Goal: Find specific fact: Find contact information

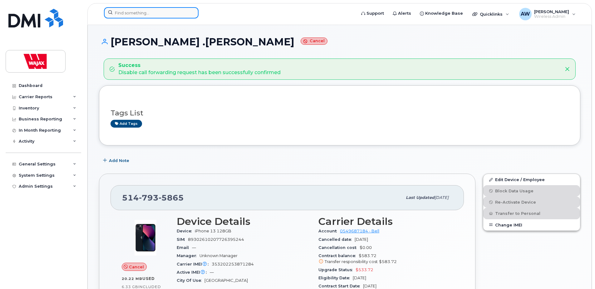
click at [148, 12] on input at bounding box center [151, 12] width 95 height 11
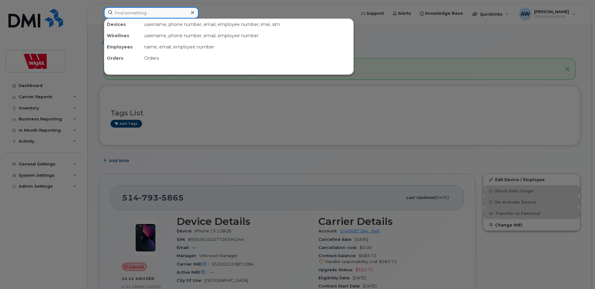
paste input "[PHONE_NUMBER]"
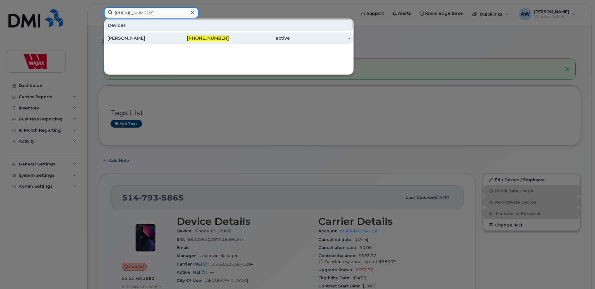
type input "[PHONE_NUMBER]"
click at [162, 41] on div "[PERSON_NAME]" at bounding box center [137, 38] width 61 height 6
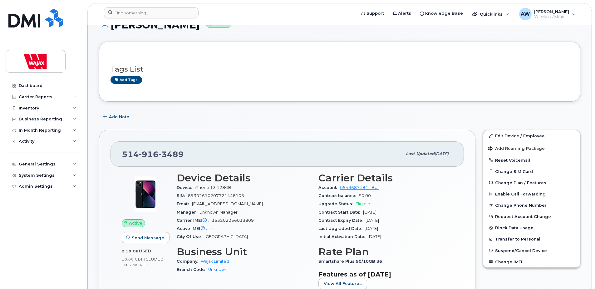
scroll to position [31, 0]
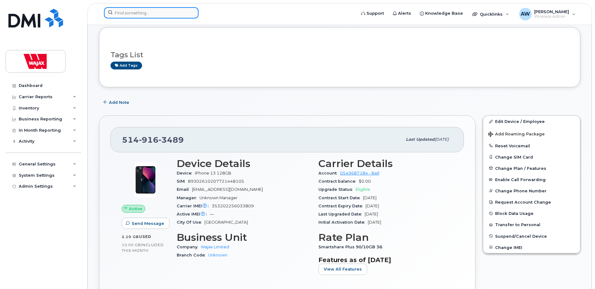
click at [181, 14] on input at bounding box center [151, 12] width 95 height 11
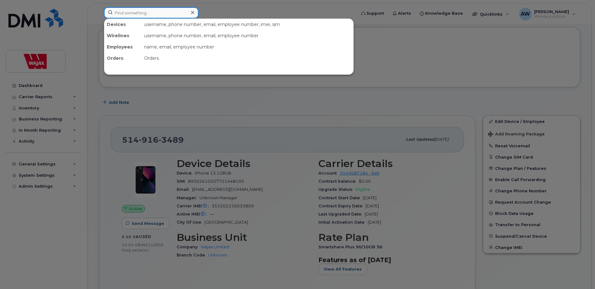
paste input "778-268-4577"
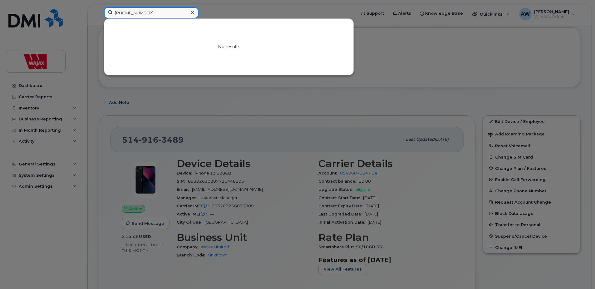
type input "778-268-4577"
click at [384, 67] on div at bounding box center [297, 144] width 595 height 289
